Goal: Navigation & Orientation: Find specific page/section

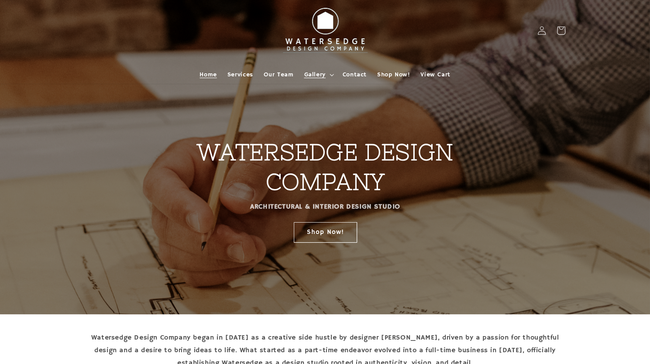
click at [325, 74] on span "Gallery" at bounding box center [314, 75] width 21 height 8
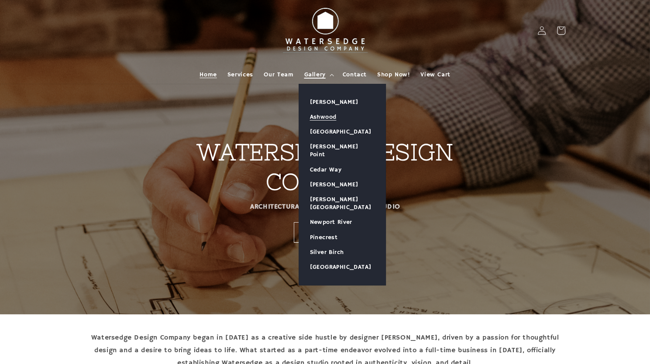
click at [328, 118] on link "Ashwood" at bounding box center [342, 117] width 86 height 15
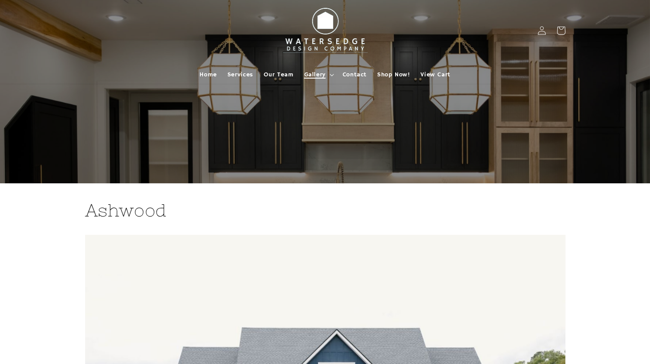
click at [332, 74] on icon at bounding box center [331, 75] width 4 height 3
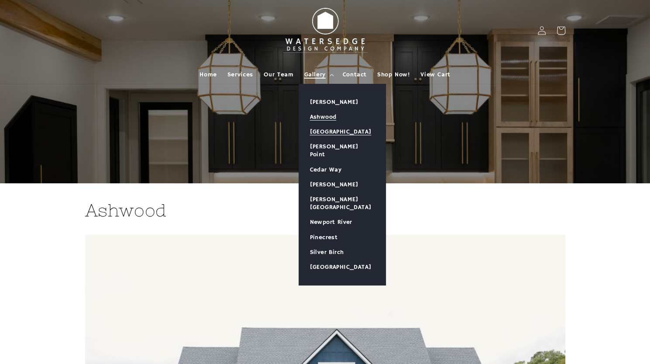
click at [340, 130] on link "[GEOGRAPHIC_DATA]" at bounding box center [342, 131] width 86 height 15
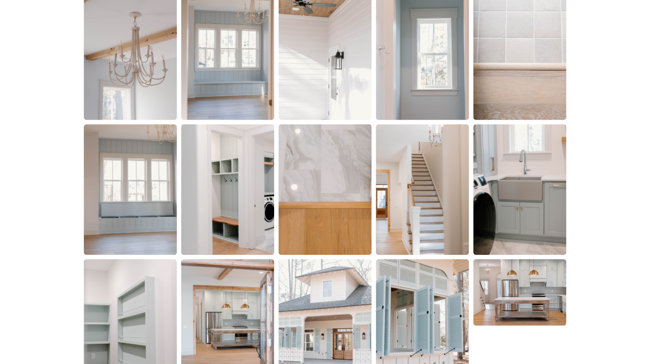
scroll to position [1843, 0]
